Goal: Task Accomplishment & Management: Use online tool/utility

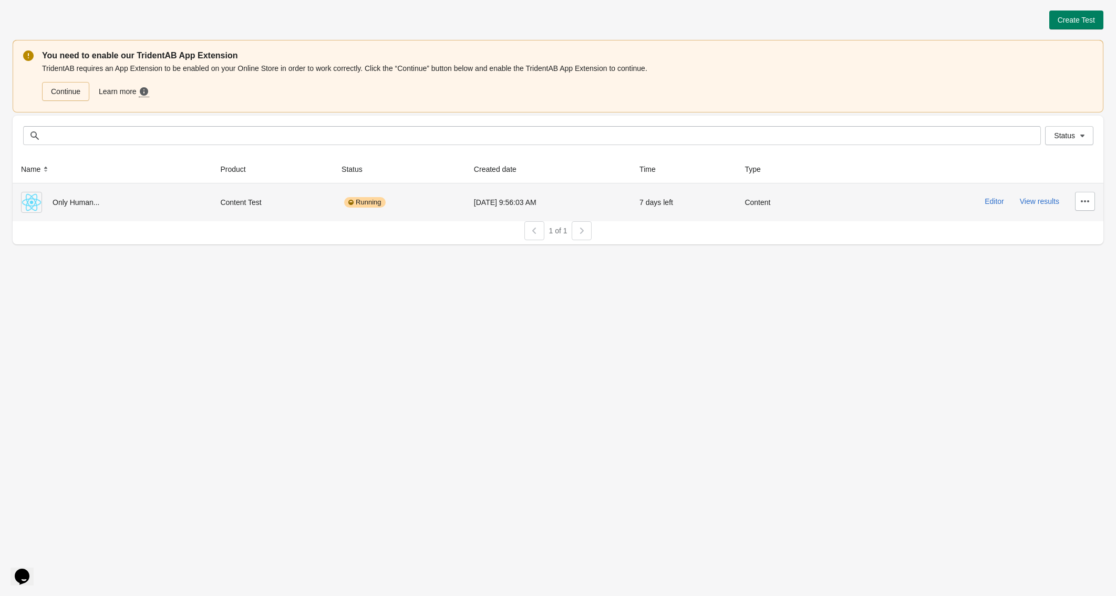
click at [414, 195] on div "Running" at bounding box center [399, 202] width 116 height 21
click at [985, 202] on button "Editor" at bounding box center [993, 201] width 19 height 8
click at [1083, 202] on icon "button" at bounding box center [1085, 201] width 11 height 11
click at [1085, 230] on span "Delete" at bounding box center [1075, 229] width 21 height 11
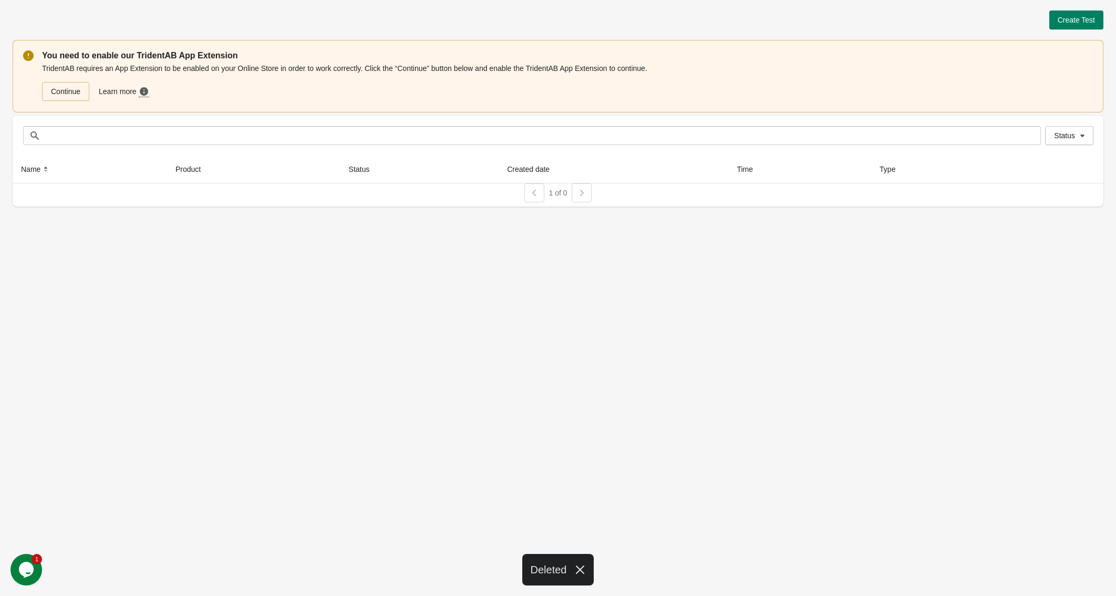
click at [810, 366] on div "Create Test You need to enable our TridentAB App Extension TridentAB requires a…" at bounding box center [558, 298] width 1116 height 596
click at [1063, 17] on span "Create Test" at bounding box center [1075, 20] width 37 height 8
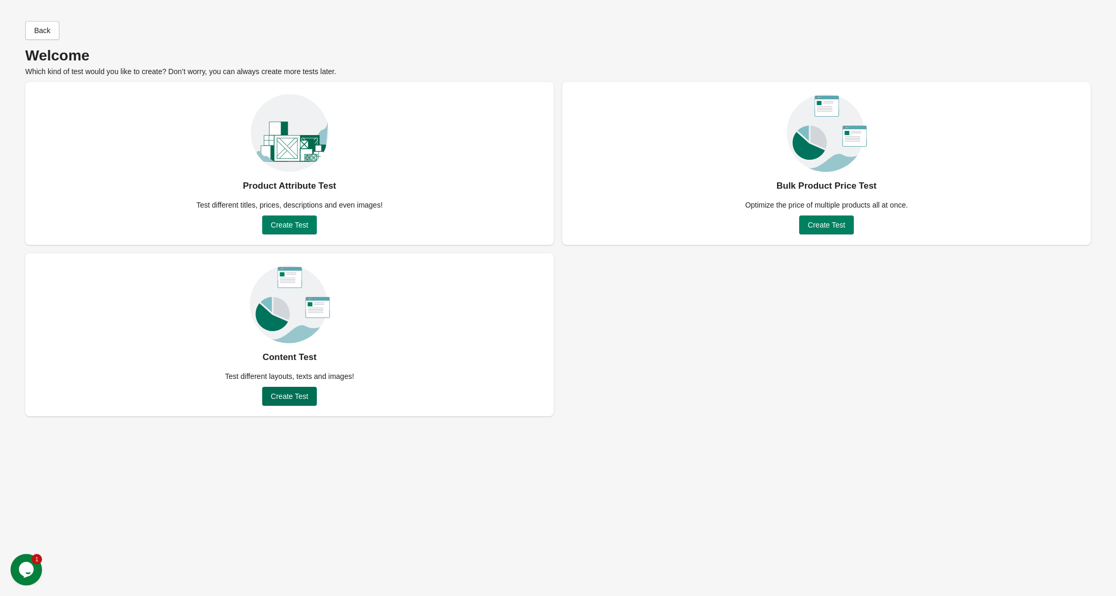
click at [286, 398] on span "Create Test" at bounding box center [289, 396] width 37 height 8
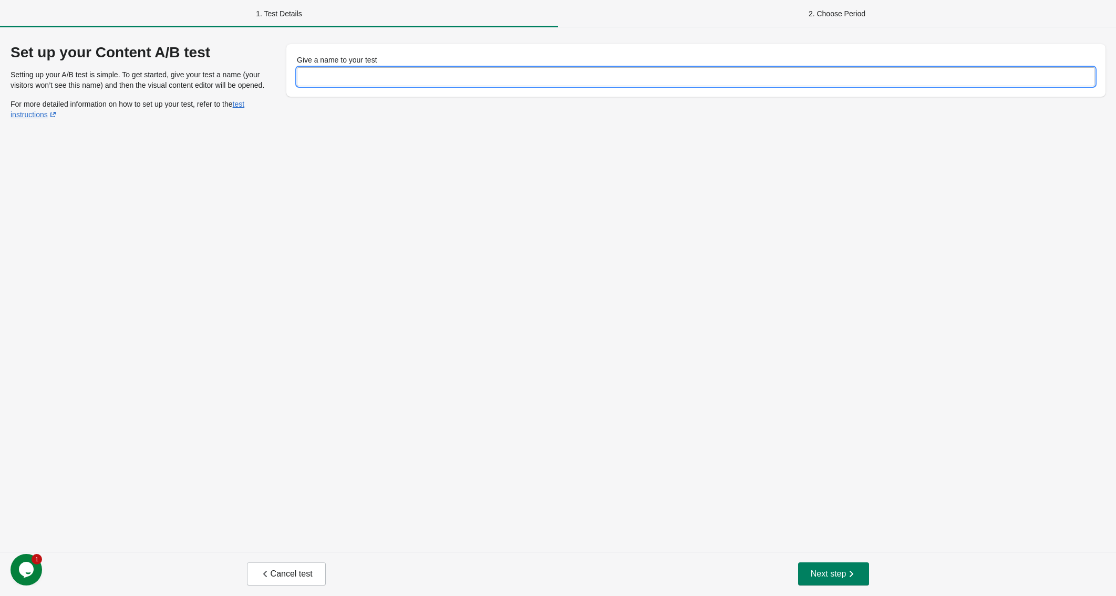
click at [457, 76] on input "Give a name to your test" at bounding box center [696, 76] width 798 height 19
type input "**********"
click at [548, 220] on div "**********" at bounding box center [558, 289] width 1116 height 524
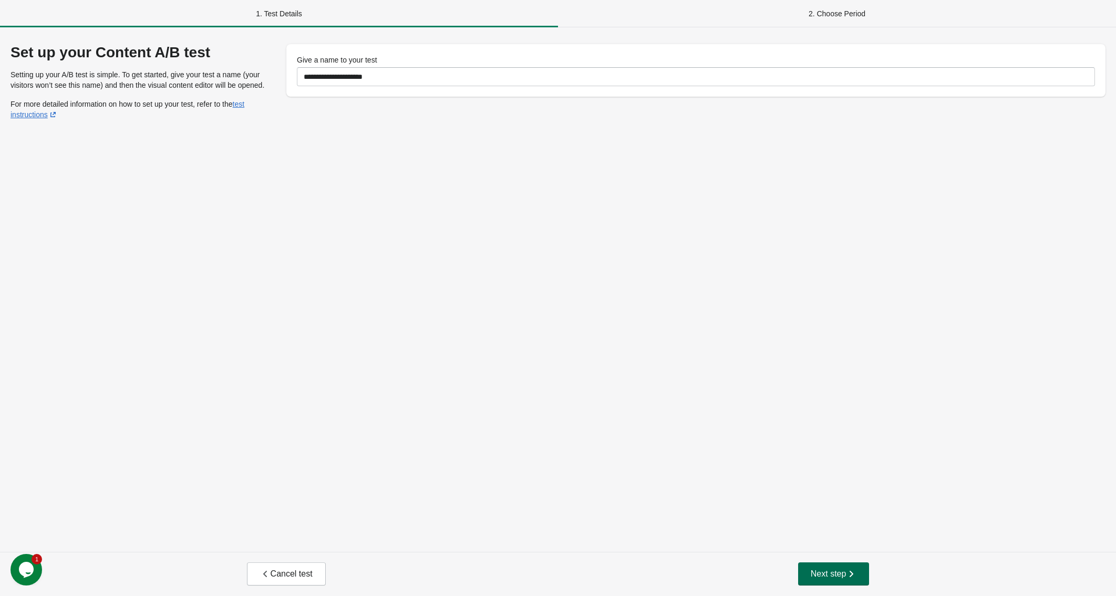
click at [814, 573] on span "Next step" at bounding box center [834, 573] width 46 height 11
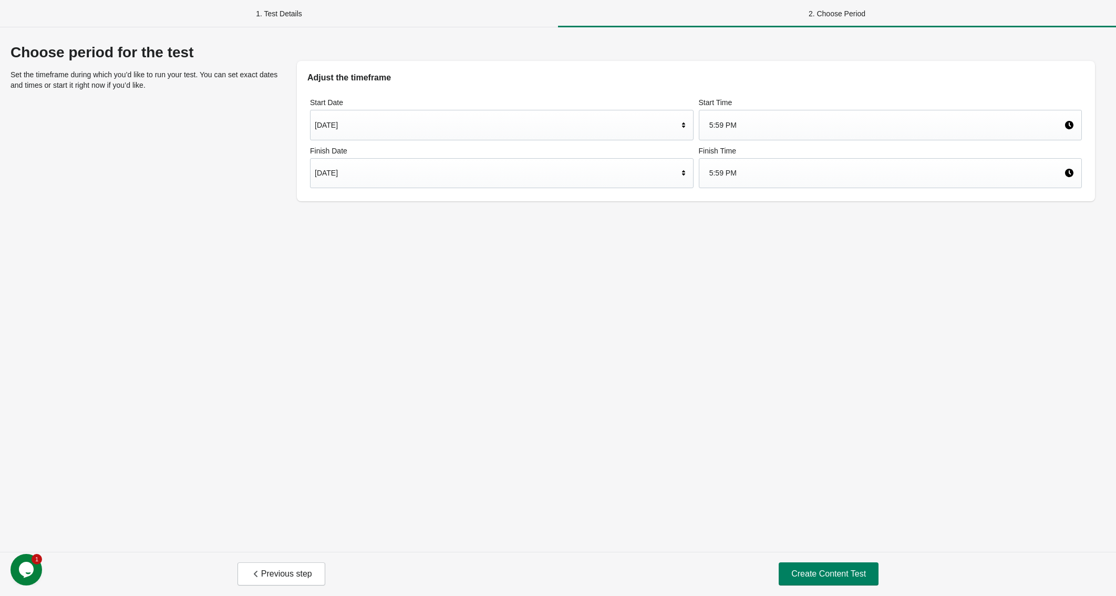
click at [576, 123] on div "Sep 9, 2025" at bounding box center [497, 125] width 364 height 20
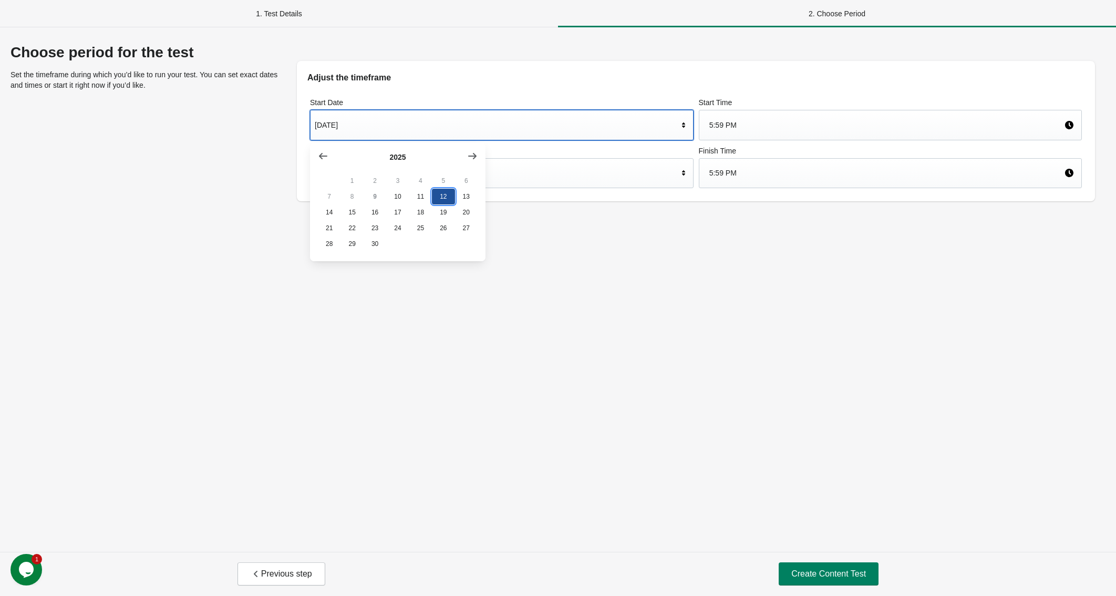
click at [439, 200] on button "12" at bounding box center [443, 197] width 23 height 16
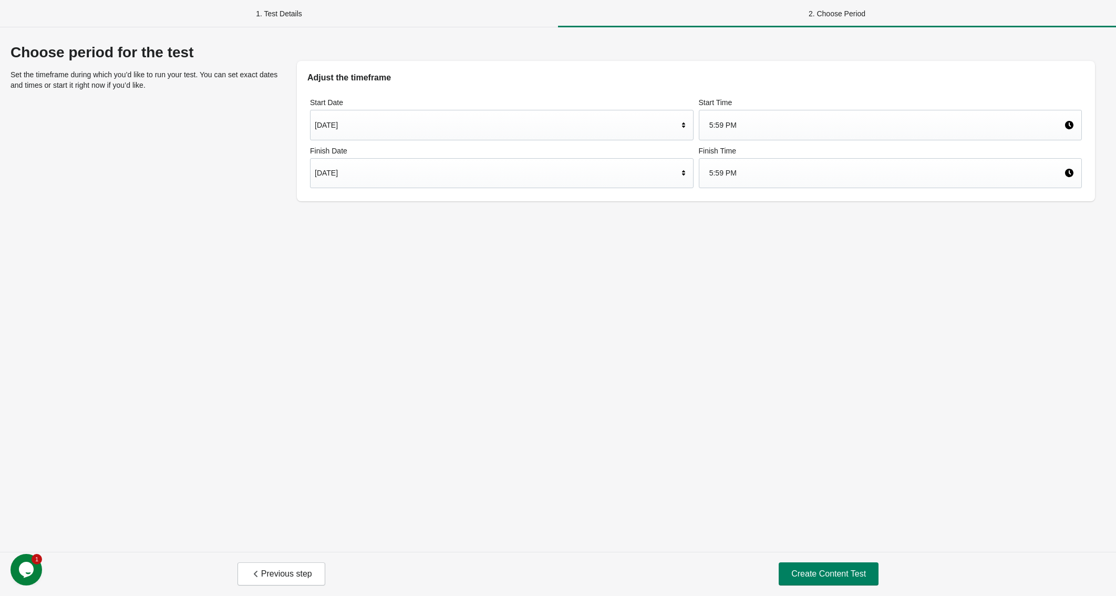
click at [759, 128] on div "5:59 PM" at bounding box center [886, 125] width 355 height 20
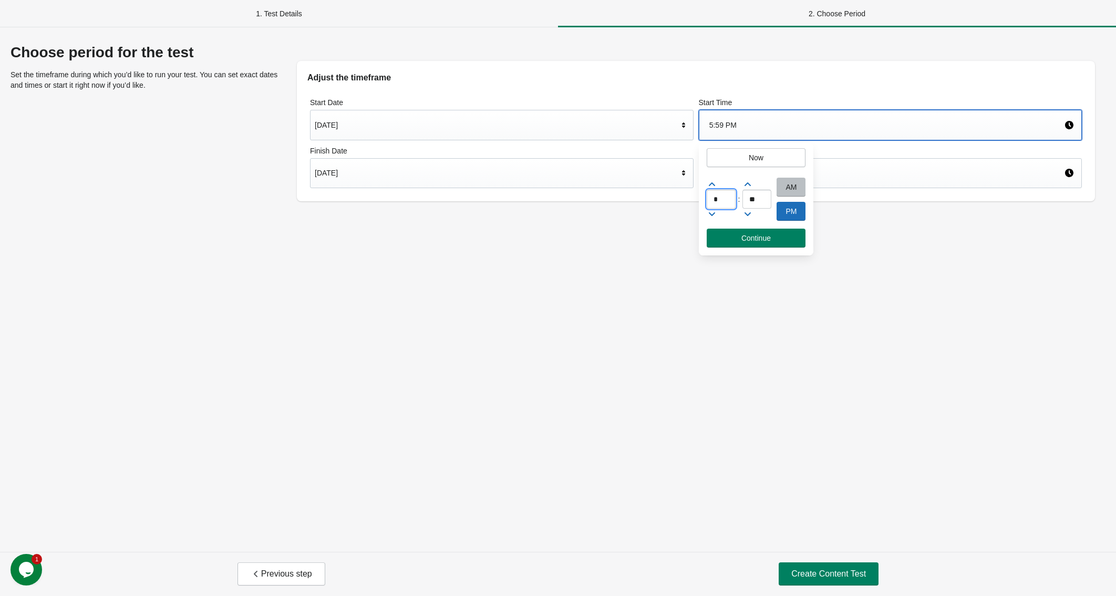
click at [718, 206] on input "*" at bounding box center [721, 199] width 29 height 19
click at [787, 189] on div "AM" at bounding box center [790, 187] width 29 height 19
click at [787, 186] on div "AM" at bounding box center [790, 187] width 29 height 19
click at [779, 238] on span "Continue" at bounding box center [756, 238] width 82 height 8
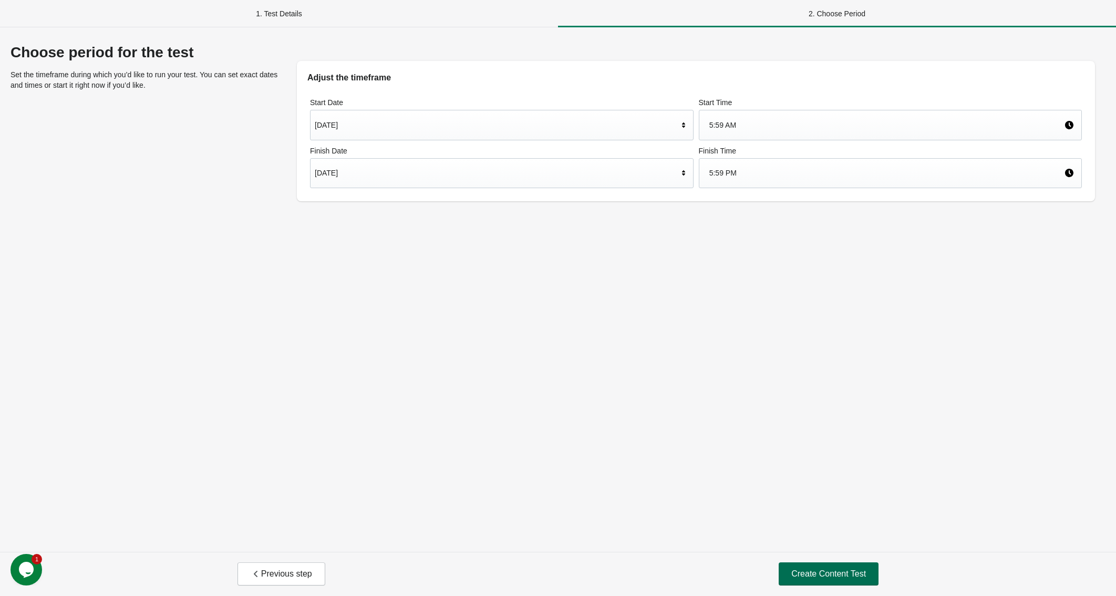
click at [824, 577] on span "Create Content Test" at bounding box center [828, 573] width 75 height 11
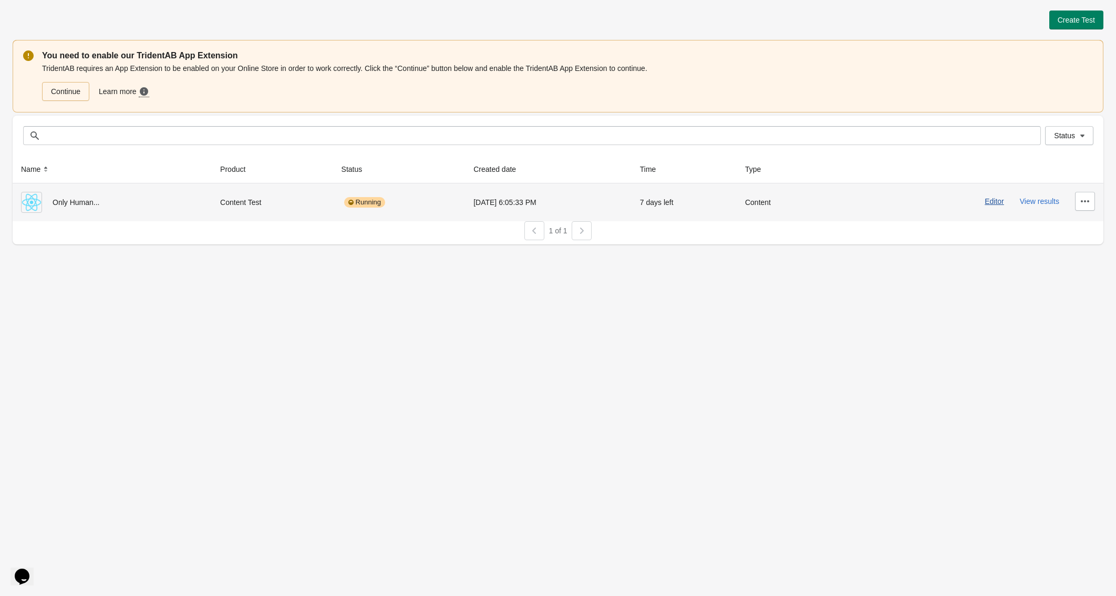
click at [992, 203] on button "Editor" at bounding box center [993, 201] width 19 height 8
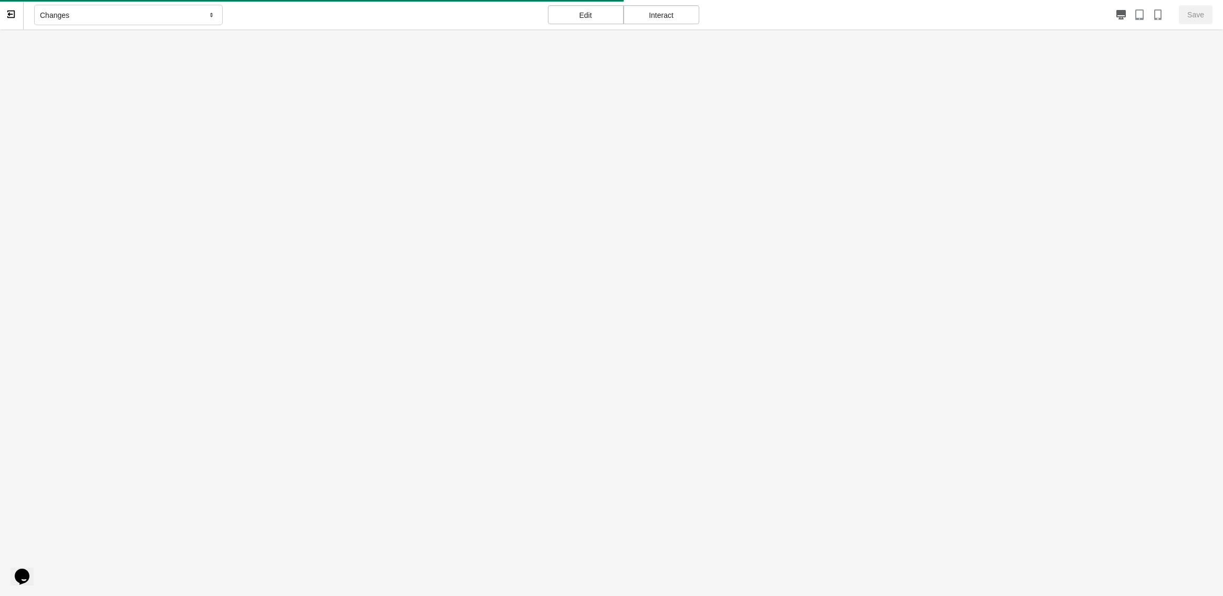
click at [586, 18] on div "Edit" at bounding box center [586, 14] width 76 height 19
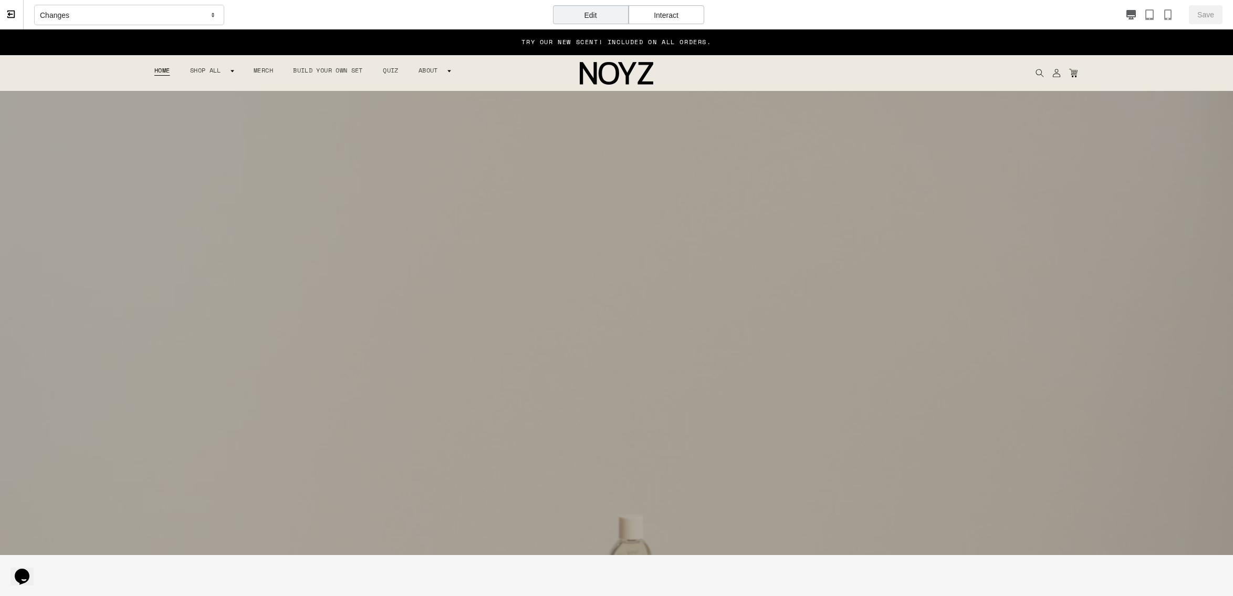
click at [586, 18] on div "Edit" at bounding box center [591, 14] width 76 height 19
click at [604, 15] on div "Edit" at bounding box center [591, 14] width 76 height 19
drag, startPoint x: 376, startPoint y: 103, endPoint x: 199, endPoint y: 18, distance: 196.2
click at [199, 18] on div "Changes" at bounding box center [129, 15] width 190 height 21
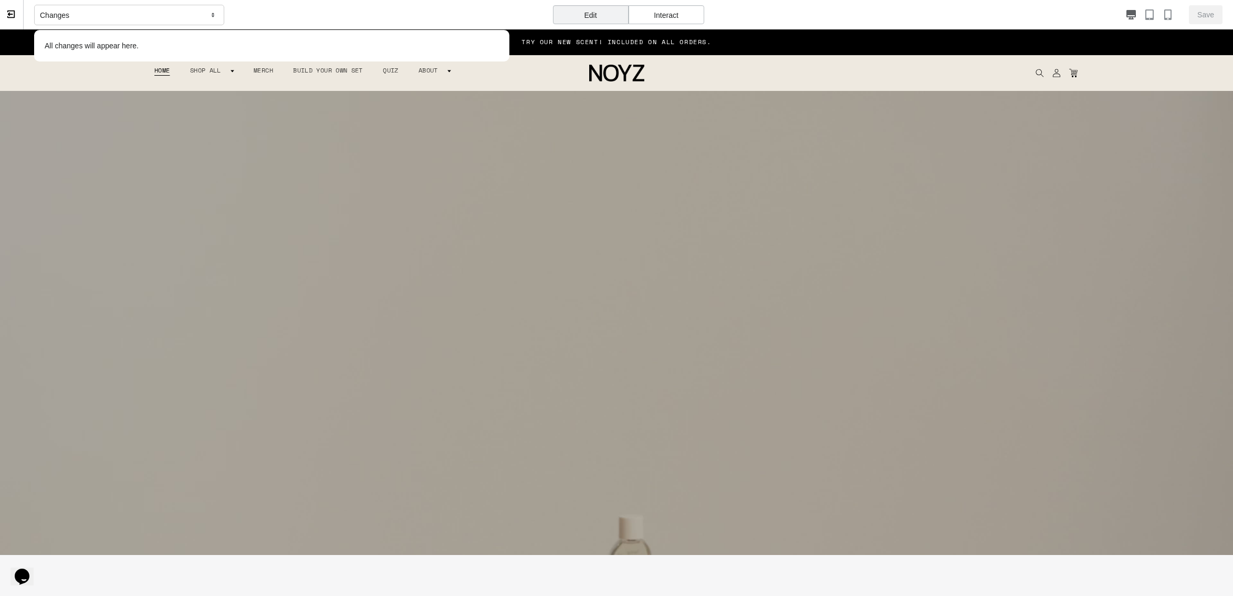
drag, startPoint x: 485, startPoint y: 37, endPoint x: 507, endPoint y: 232, distance: 196.1
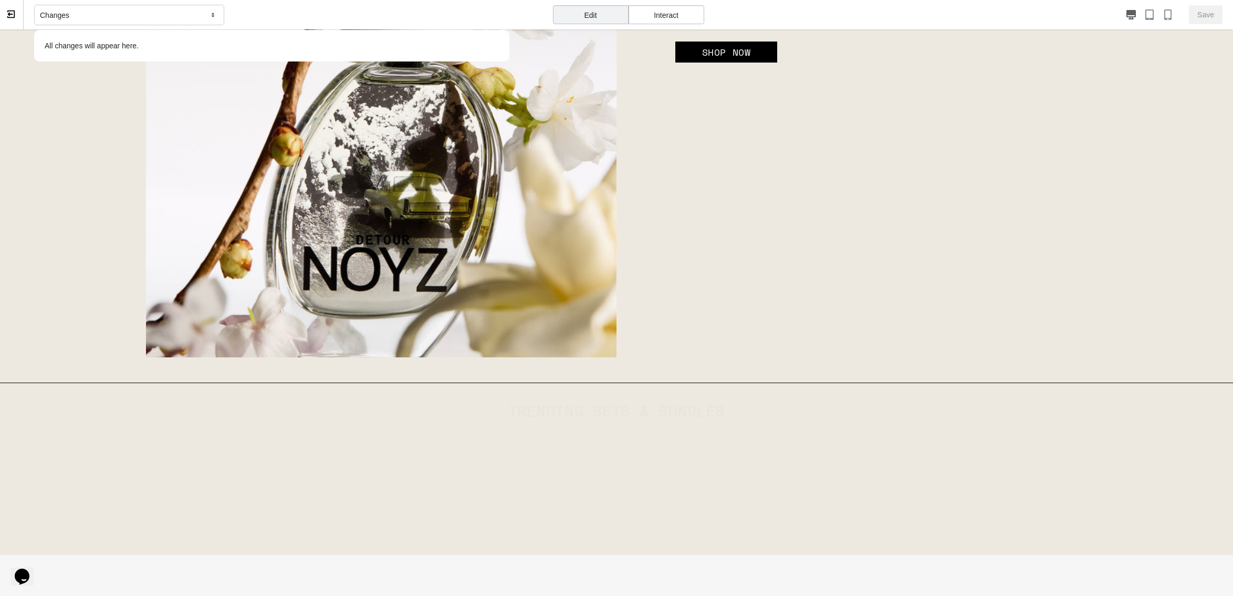
click at [530, 291] on img at bounding box center [381, 122] width 471 height 471
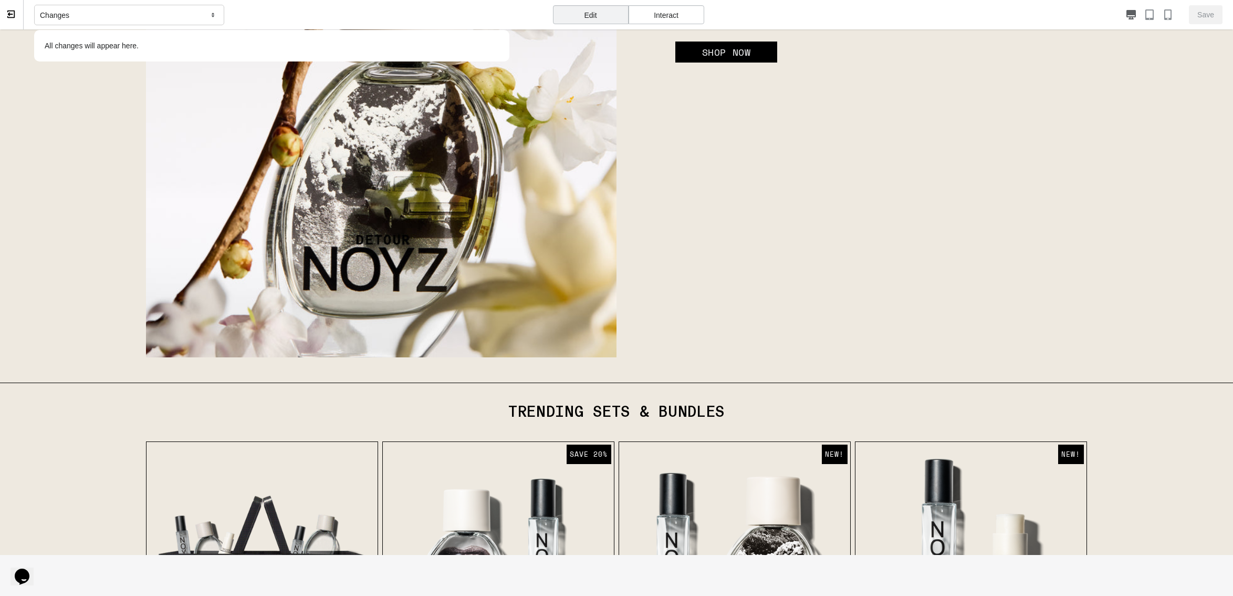
click at [488, 252] on img at bounding box center [381, 122] width 471 height 471
click at [571, 253] on img at bounding box center [381, 122] width 471 height 471
click at [659, 10] on div "Interact" at bounding box center [667, 14] width 76 height 19
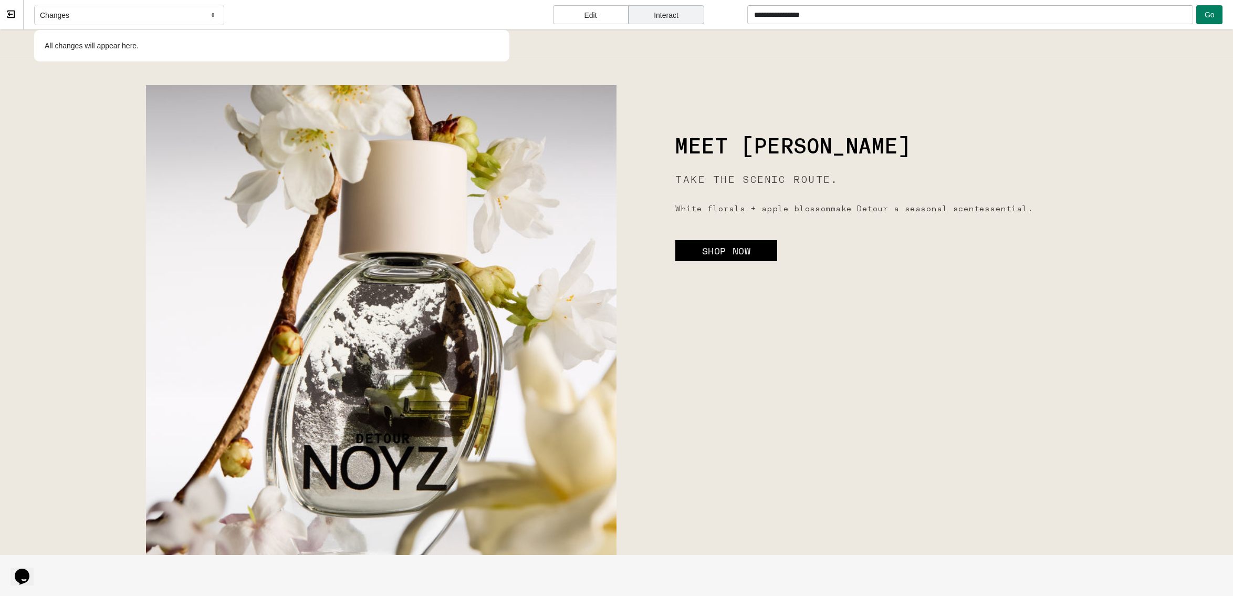
click at [599, 18] on div "Edit" at bounding box center [591, 14] width 76 height 19
click at [659, 15] on div "Interact" at bounding box center [667, 14] width 76 height 19
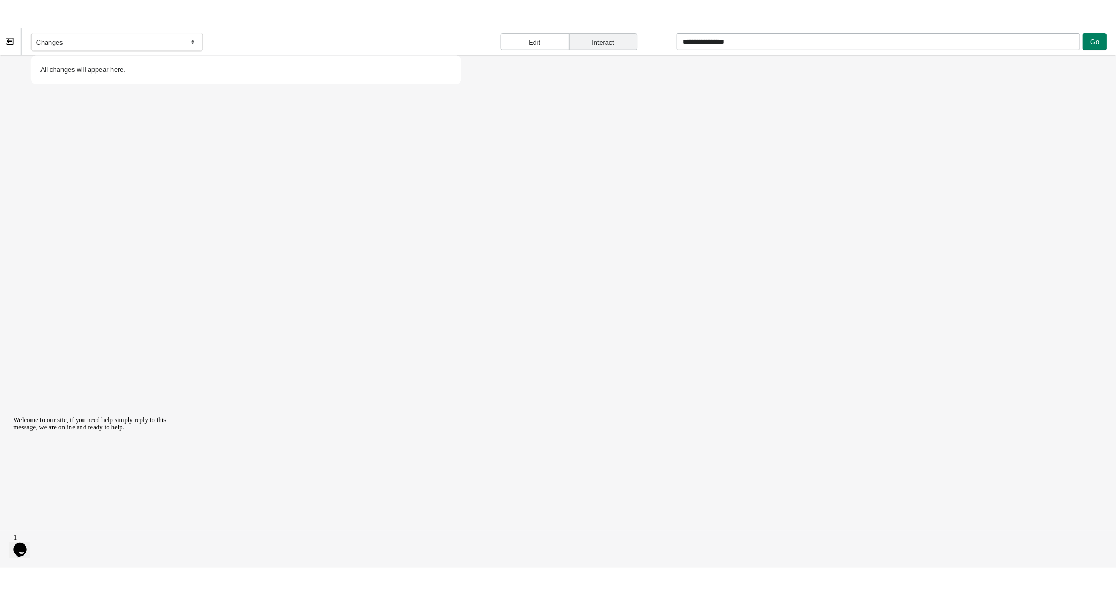
scroll to position [0, 0]
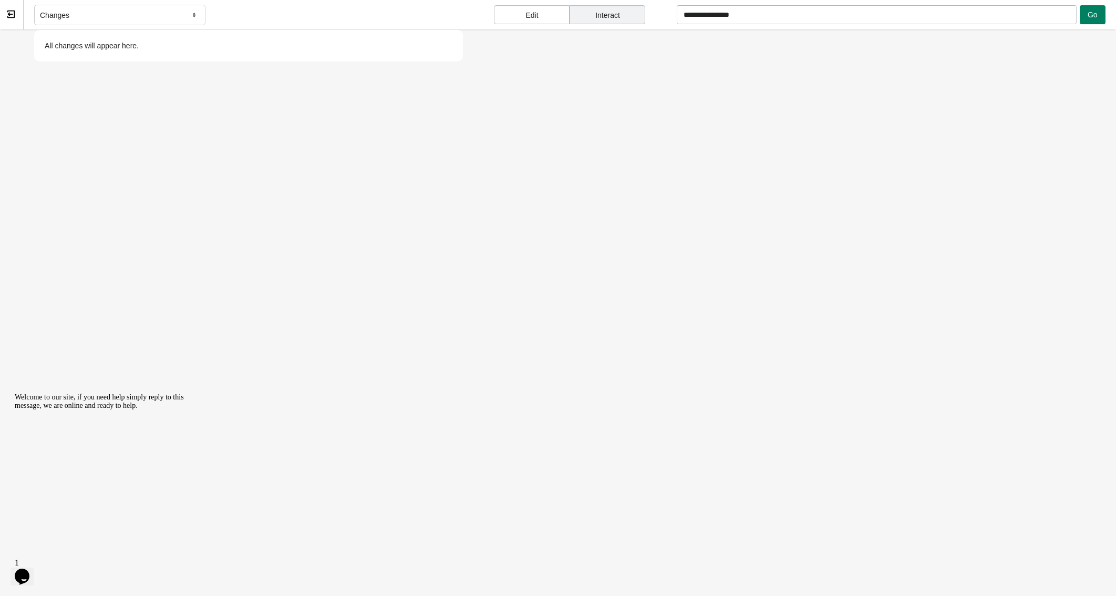
click at [26, 569] on icon "Chat widget" at bounding box center [22, 576] width 15 height 16
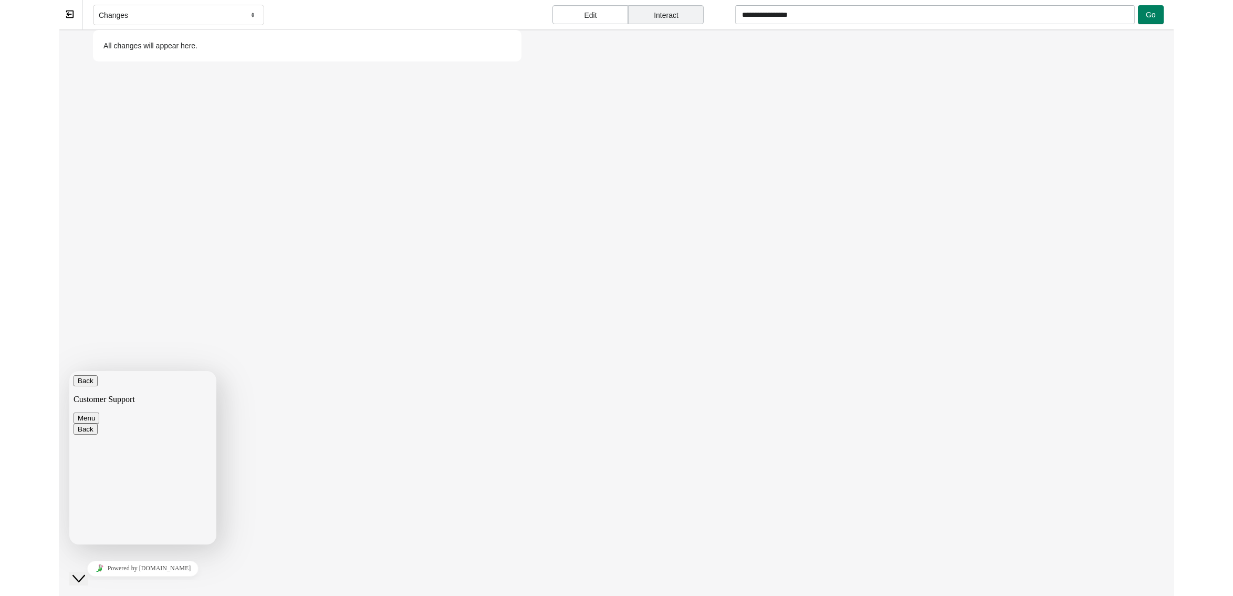
scroll to position [23, 0]
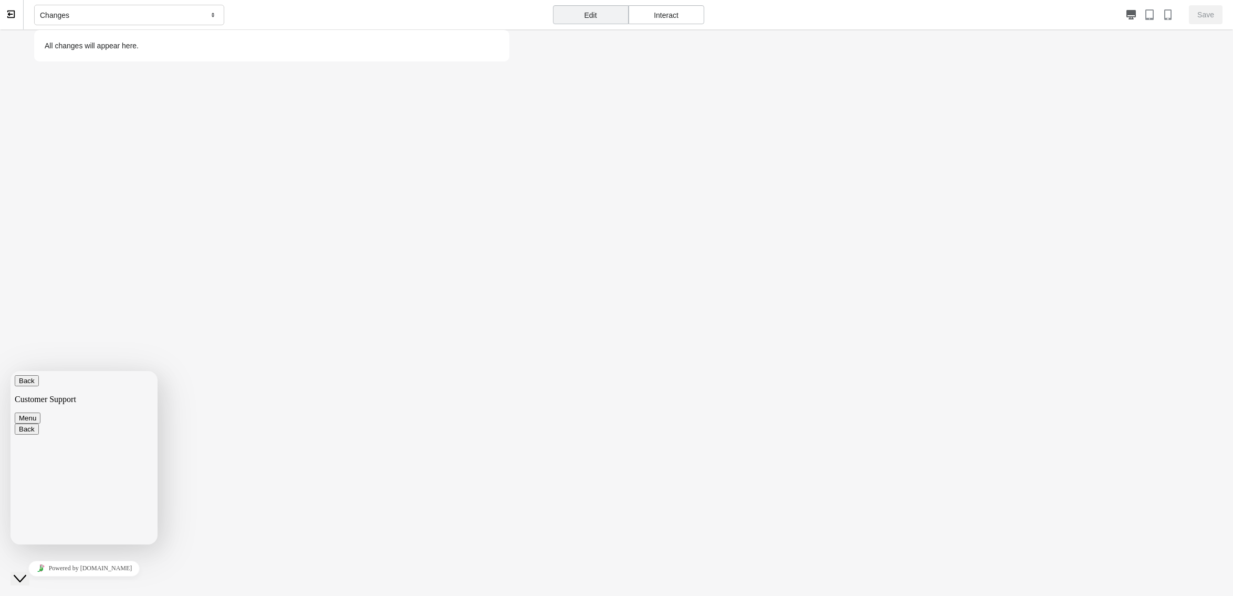
scroll to position [0, 0]
type textarea "**********"
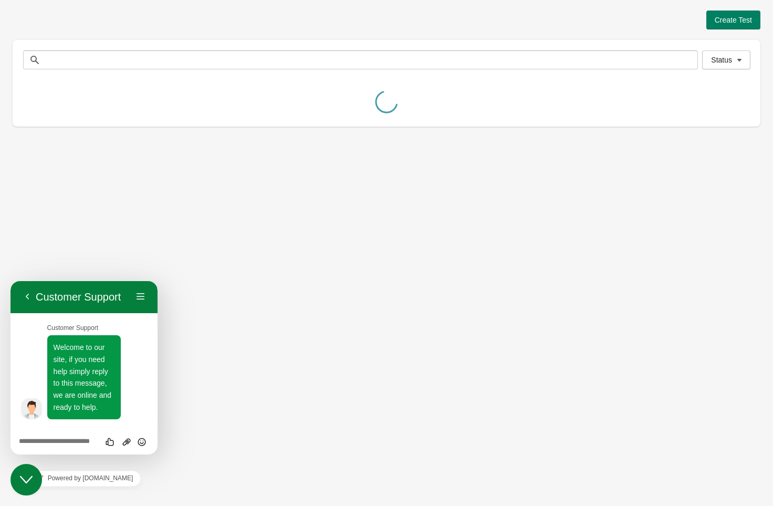
scroll to position [95, 0]
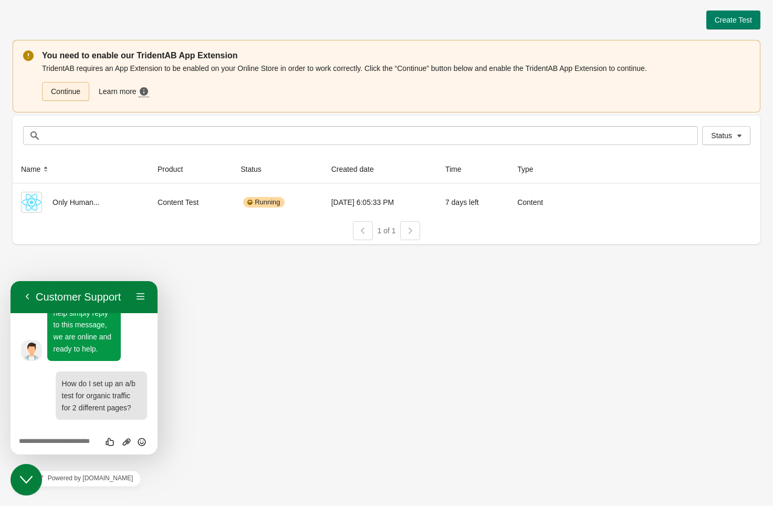
click at [61, 98] on link "Continue" at bounding box center [65, 91] width 47 height 19
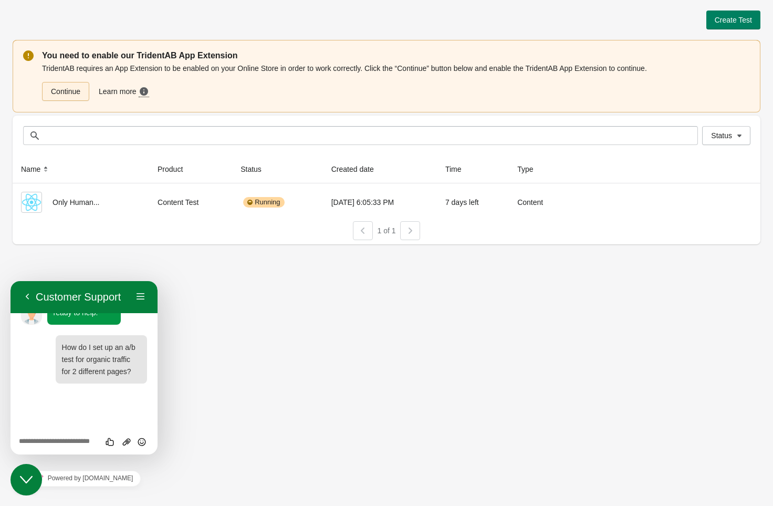
scroll to position [498, 0]
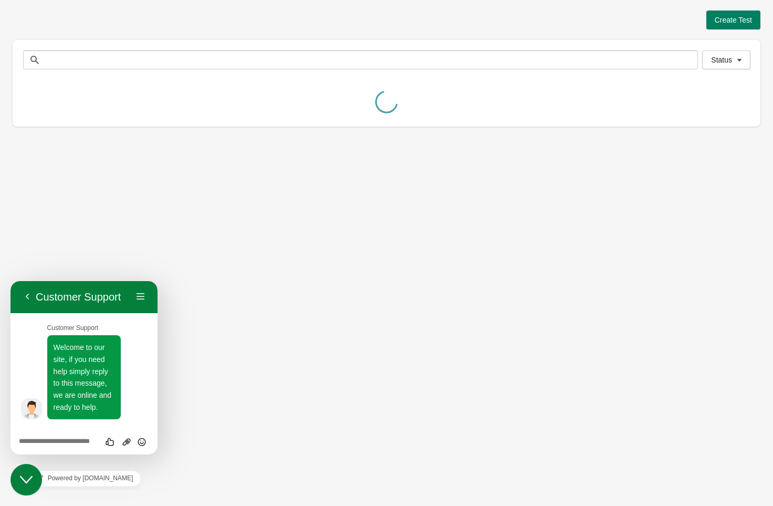
scroll to position [514, 0]
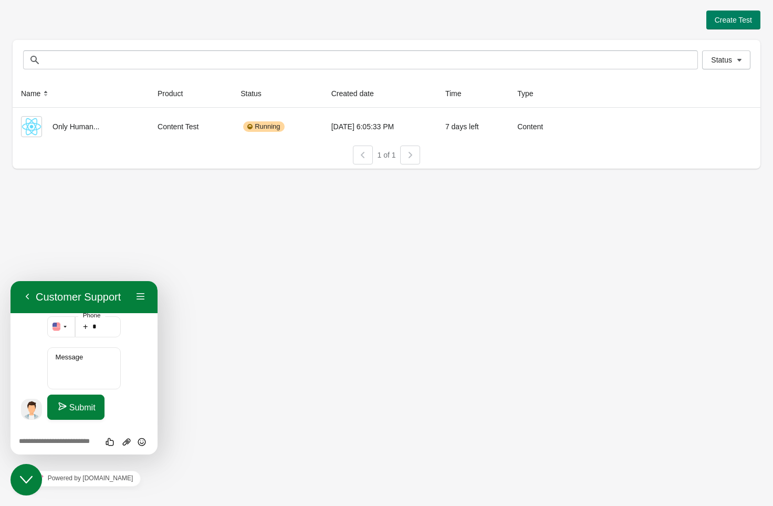
click at [170, 276] on div "Create Test Status Status Name Product Status Created date Time Type Only Human…" at bounding box center [386, 253] width 773 height 506
click at [721, 27] on button "Create Test" at bounding box center [734, 20] width 54 height 19
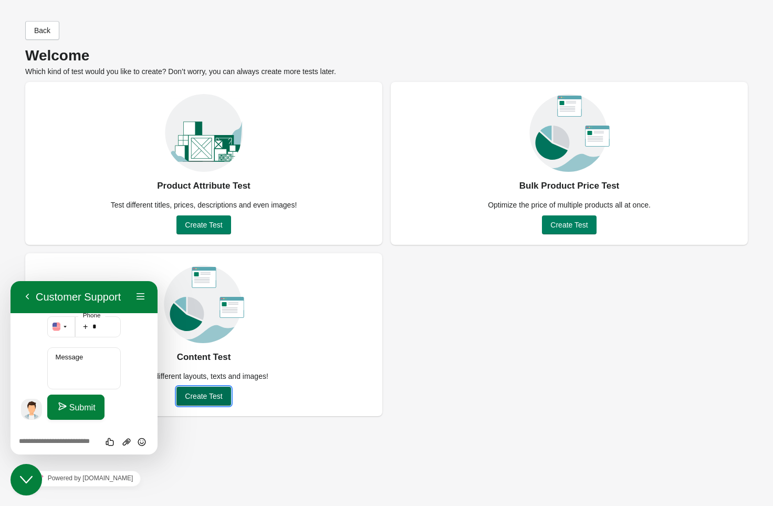
click at [192, 396] on span "Create Test" at bounding box center [203, 396] width 37 height 8
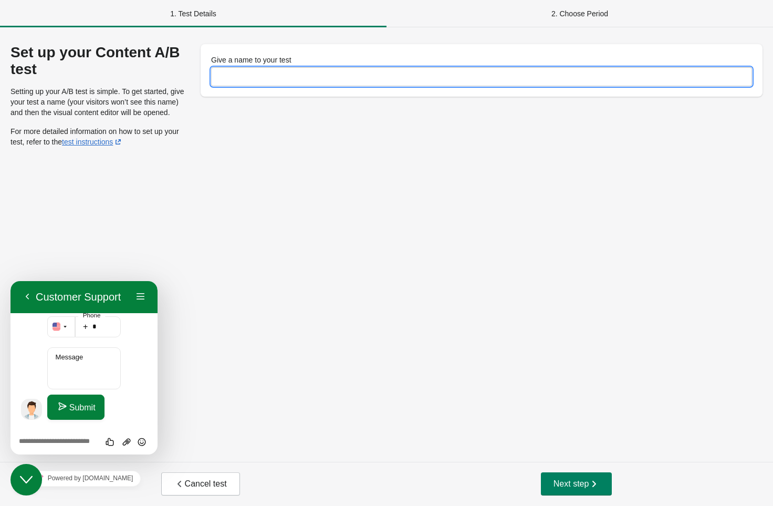
click at [373, 79] on input "Give a name to your test" at bounding box center [481, 76] width 541 height 19
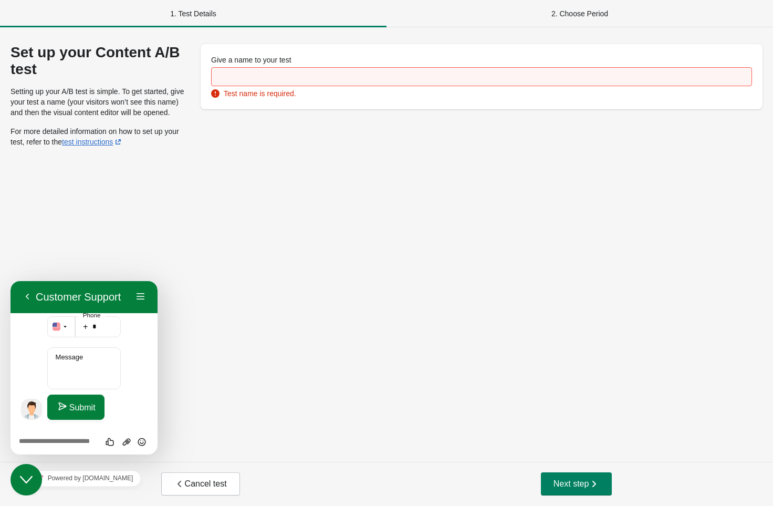
click at [268, 319] on div "Set up your Content A/B test Setting up your A/B test is simple. To get started…" at bounding box center [386, 244] width 773 height 434
